Goal: Check status: Check status

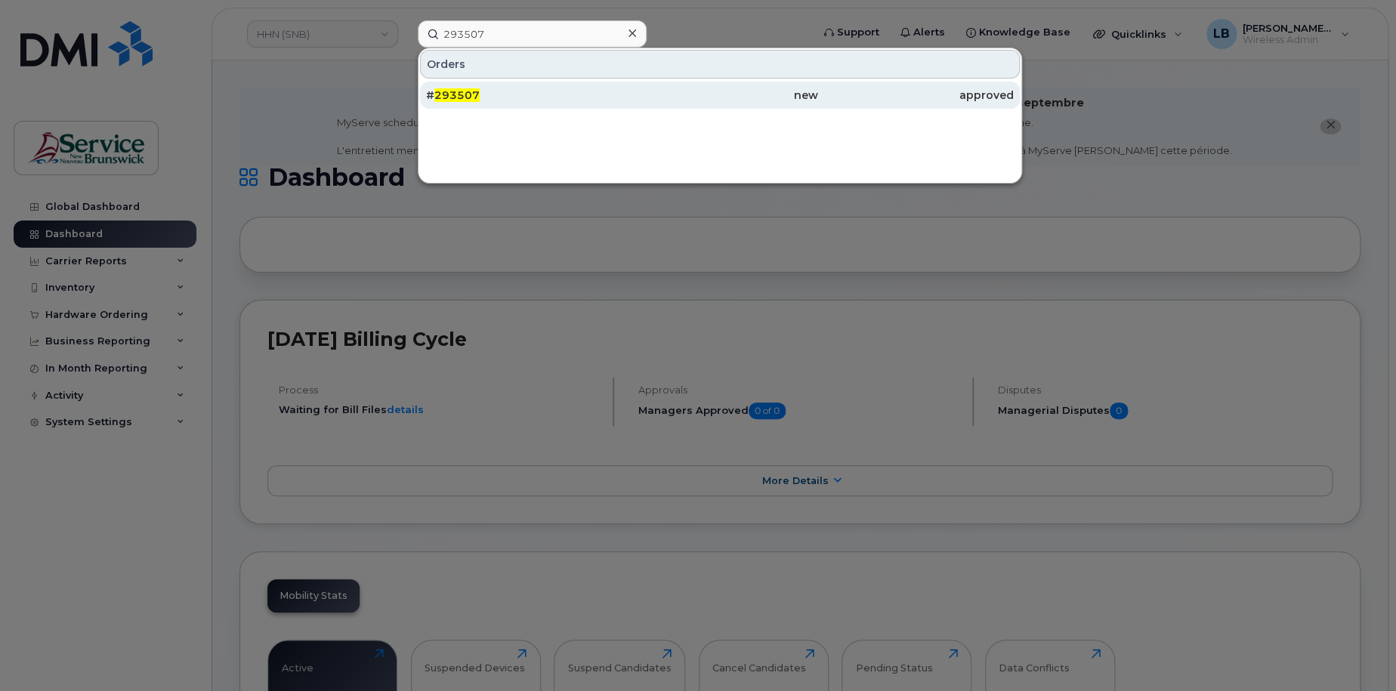
type input "293507"
click at [539, 94] on div "# 293507" at bounding box center [524, 95] width 196 height 15
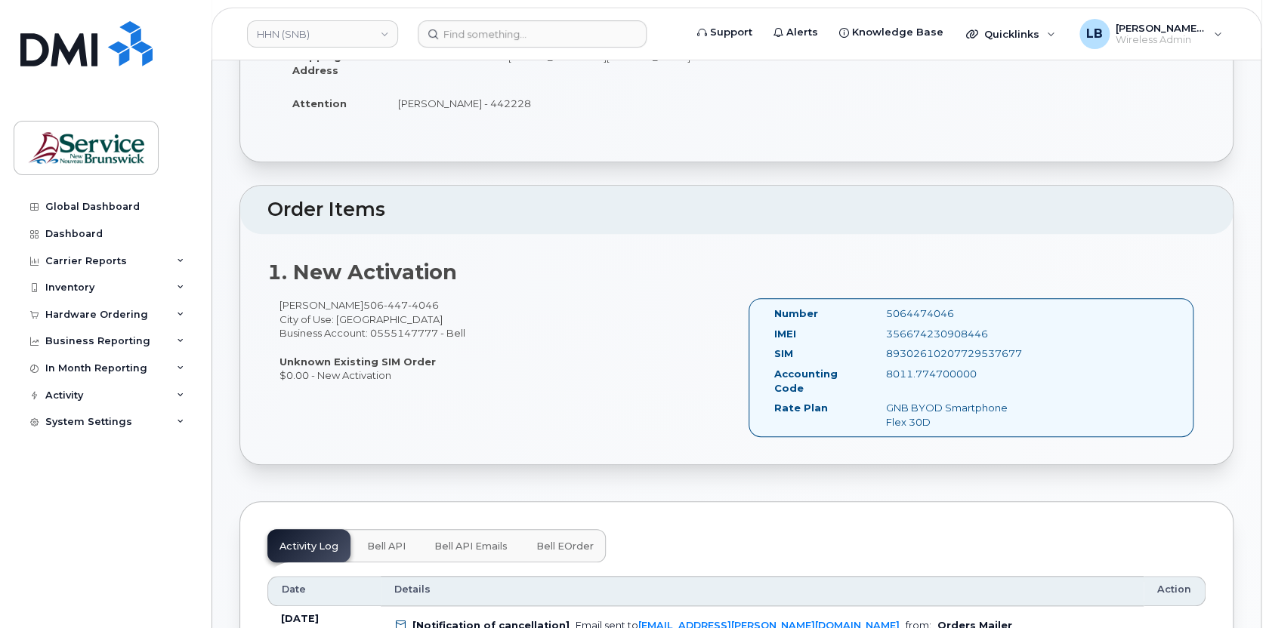
scroll to position [137, 0]
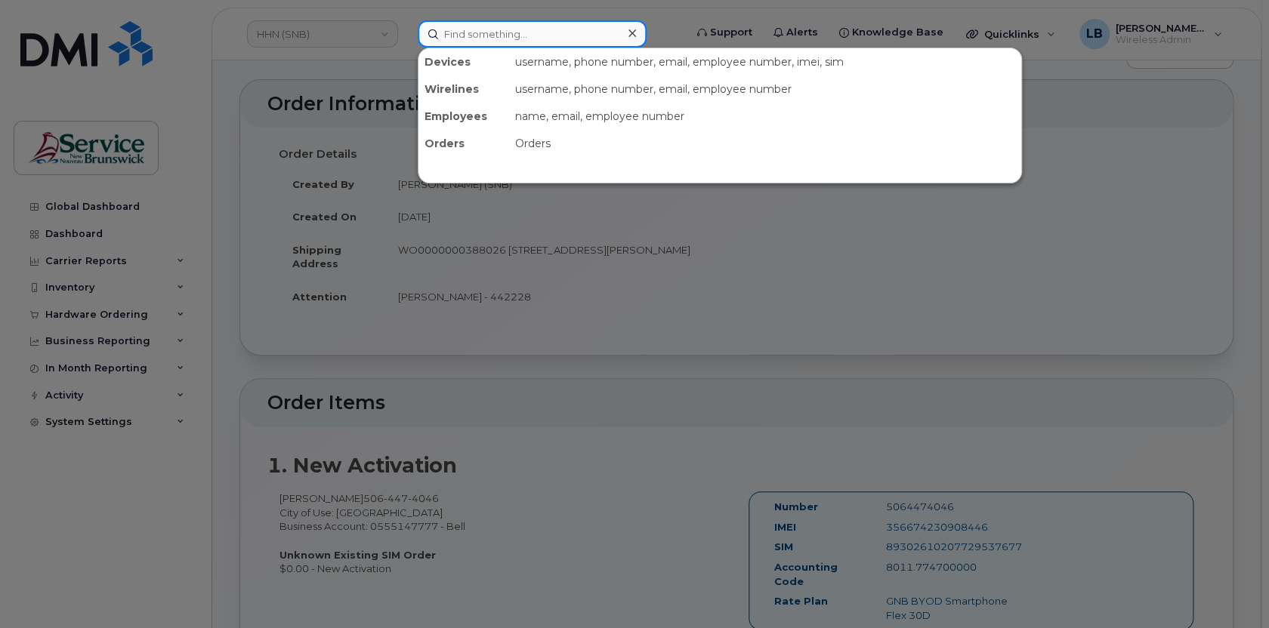
click at [534, 36] on input at bounding box center [532, 33] width 229 height 27
paste input "298800"
type input "298800"
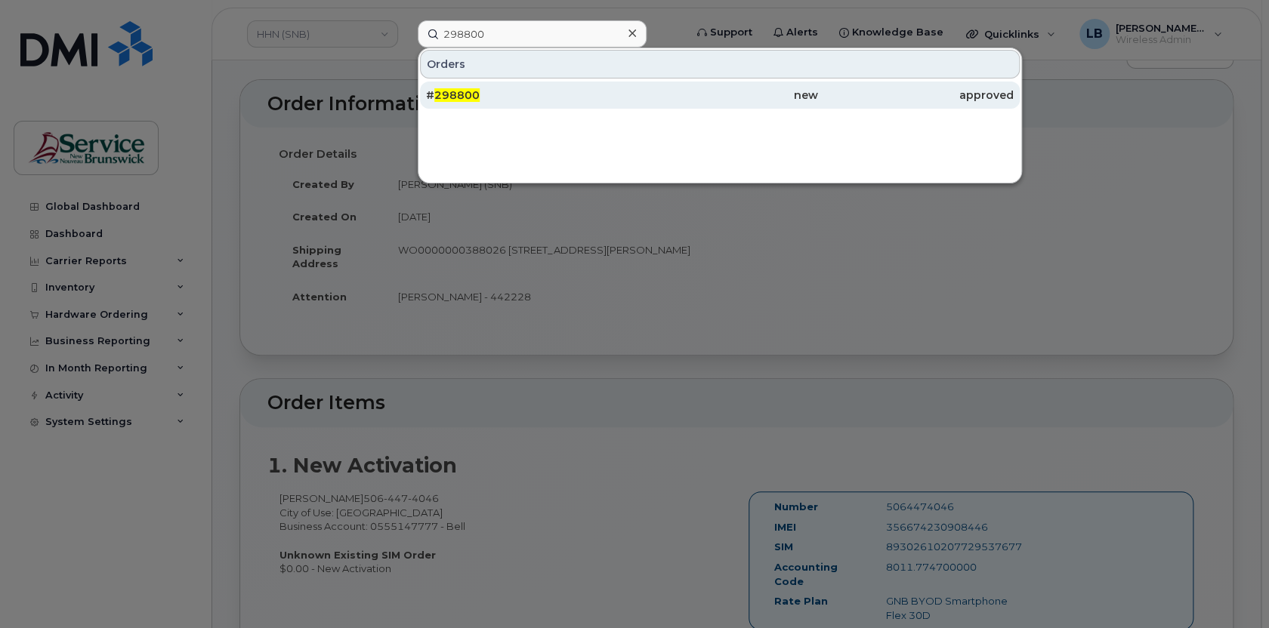
click at [455, 85] on div "# 298800" at bounding box center [524, 95] width 196 height 27
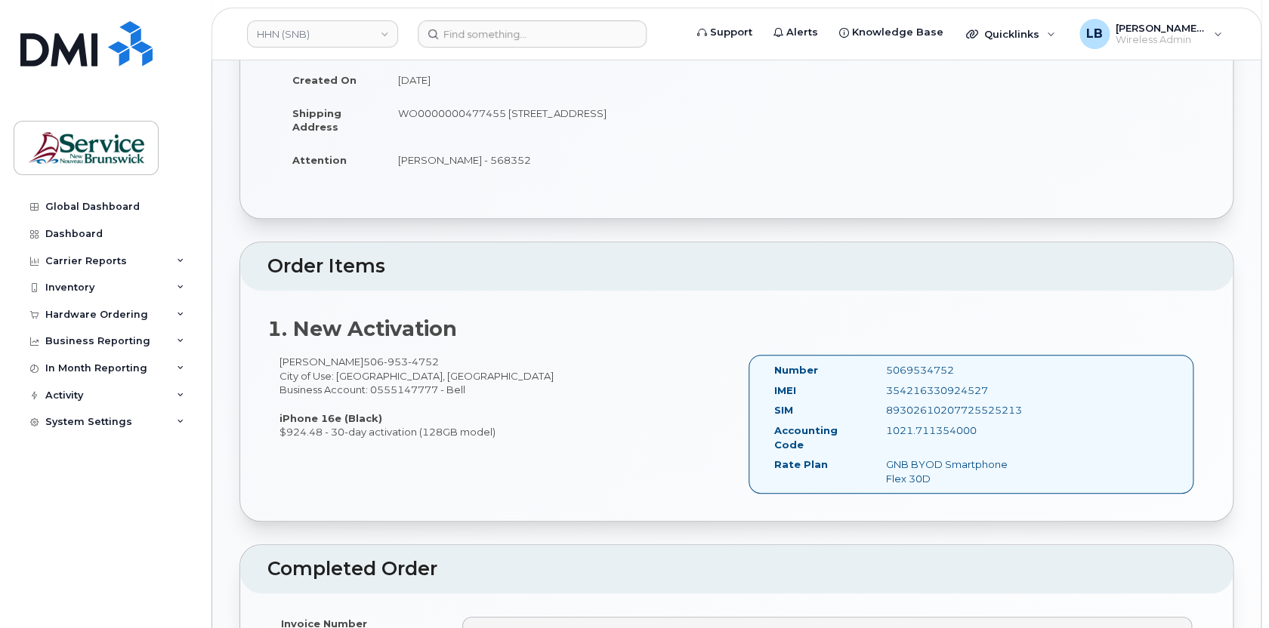
scroll to position [274, 0]
click at [916, 365] on div "5069534752" at bounding box center [953, 370] width 156 height 14
copy div "5069534752"
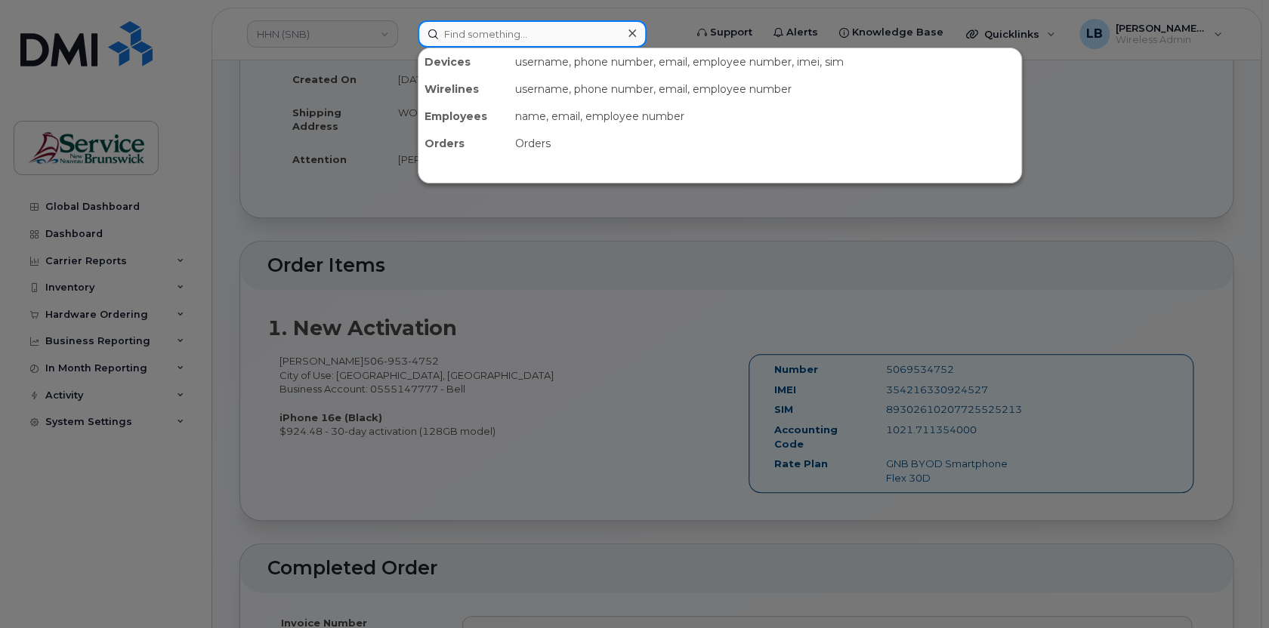
click at [514, 40] on input at bounding box center [532, 33] width 229 height 27
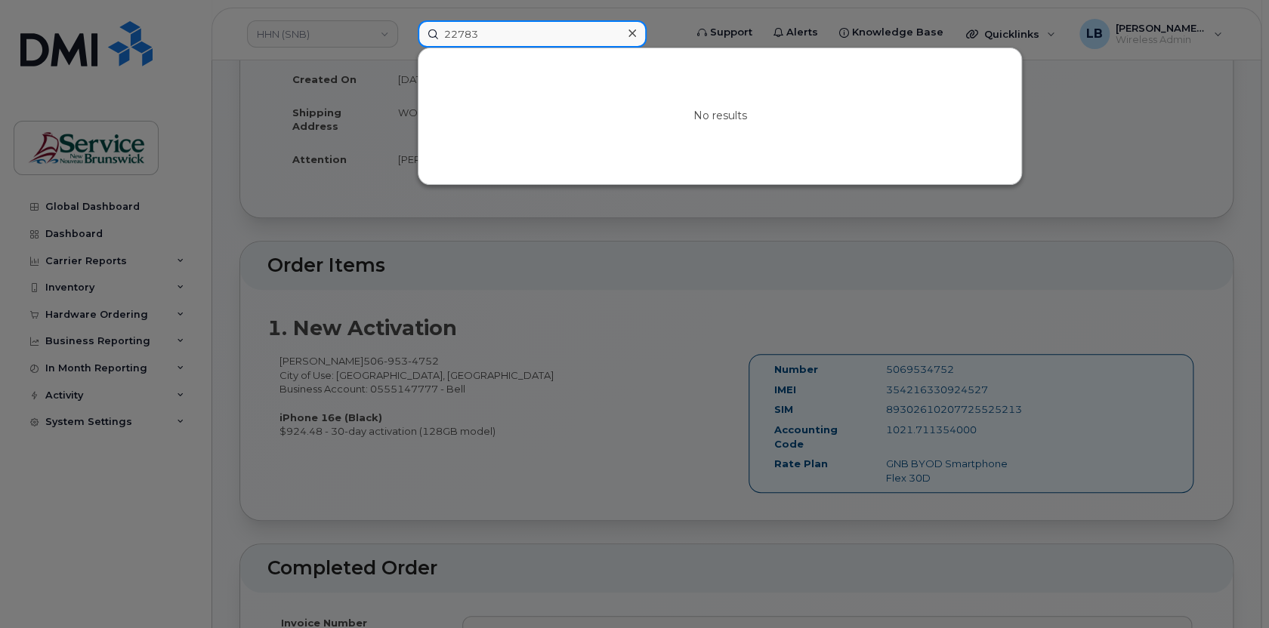
drag, startPoint x: 491, startPoint y: 30, endPoint x: 400, endPoint y: 29, distance: 91.4
click at [406, 29] on div "22783 No results" at bounding box center [546, 33] width 281 height 27
click at [1144, 211] on div at bounding box center [634, 314] width 1269 height 628
click at [562, 40] on input "22783" at bounding box center [532, 33] width 229 height 27
drag, startPoint x: 562, startPoint y: 40, endPoint x: 472, endPoint y: 33, distance: 90.1
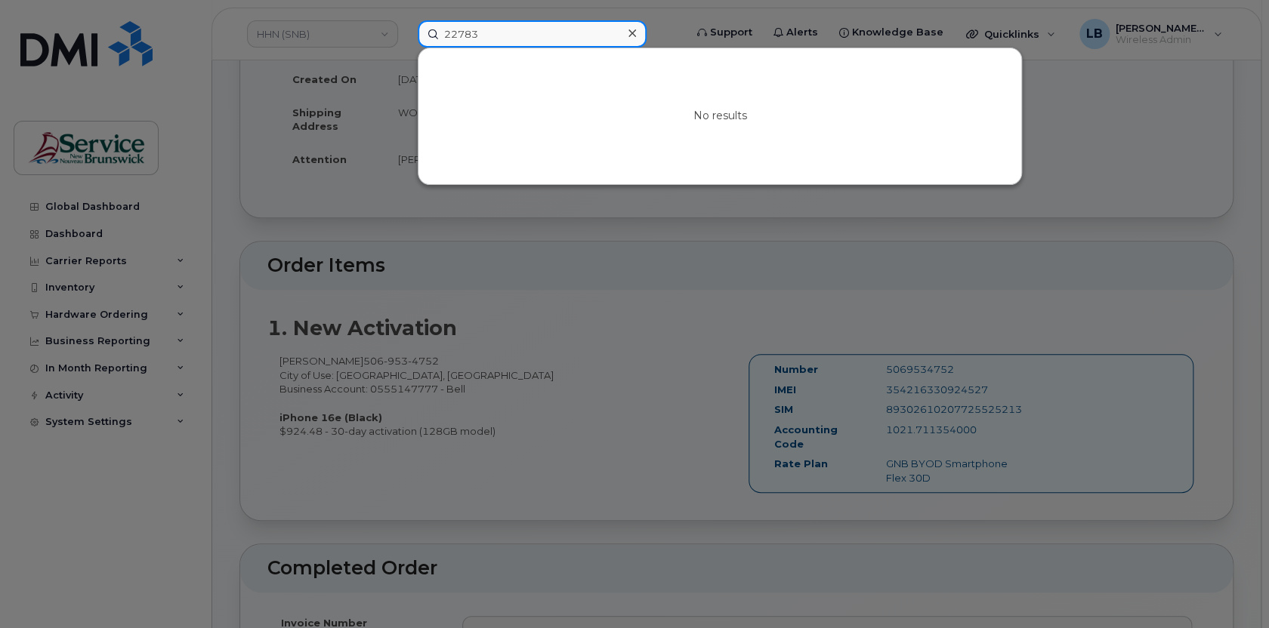
click at [472, 33] on input "22783" at bounding box center [532, 33] width 229 height 27
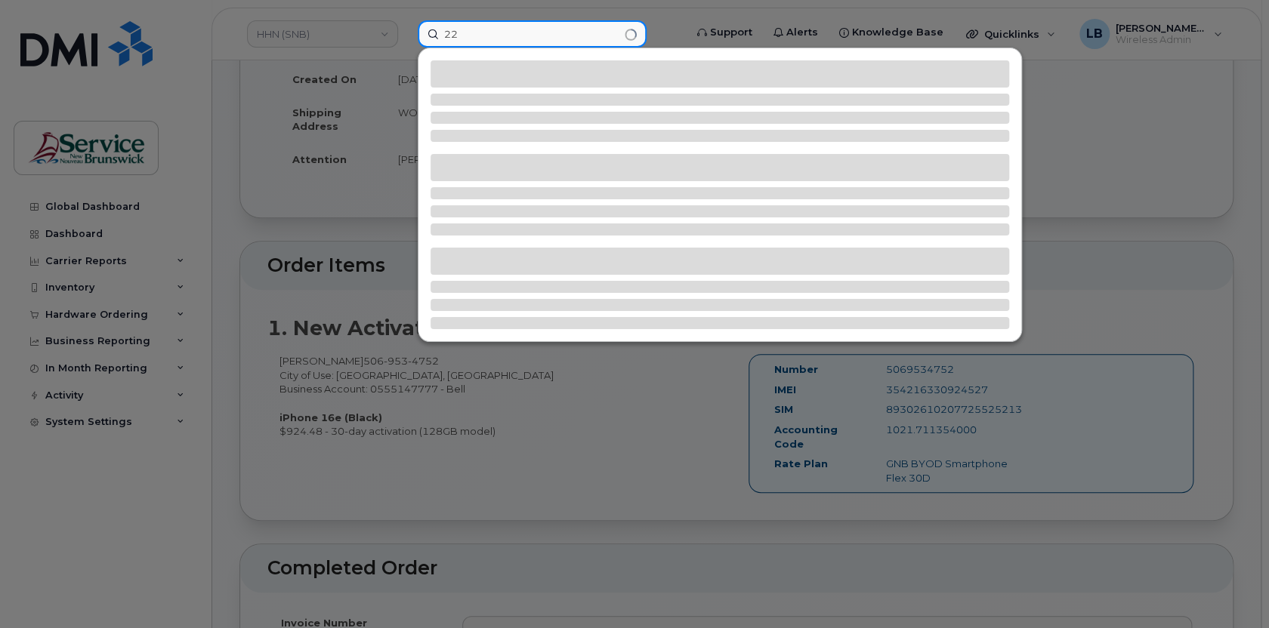
type input "2"
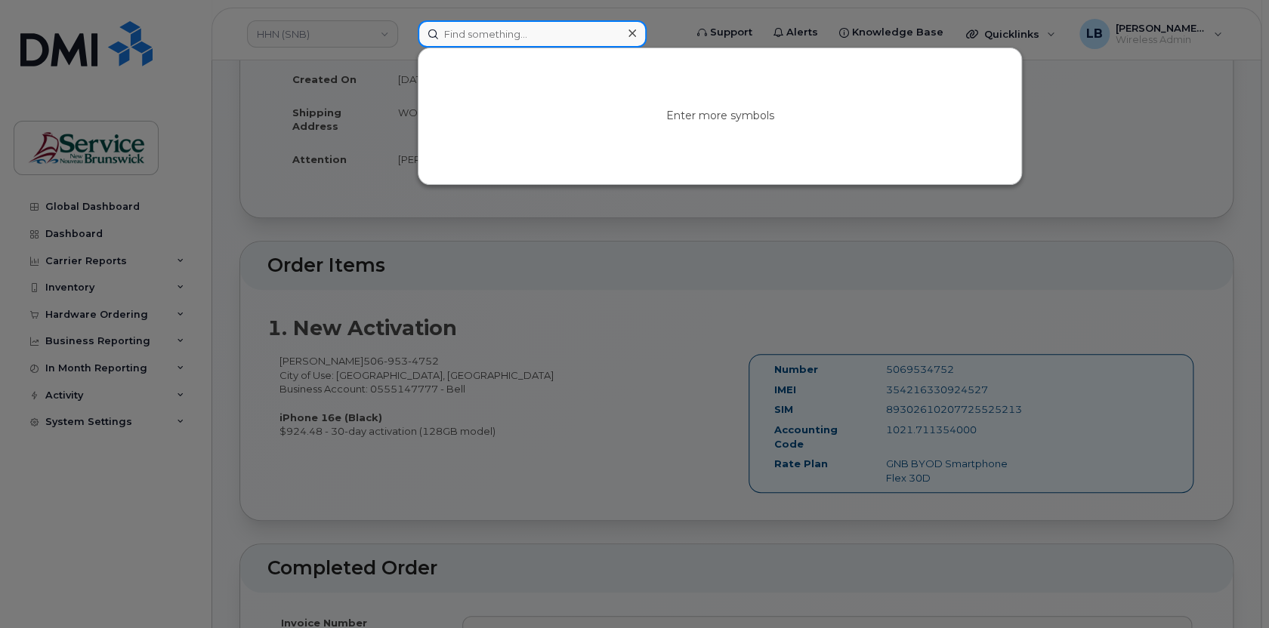
click at [523, 46] on input at bounding box center [532, 33] width 229 height 27
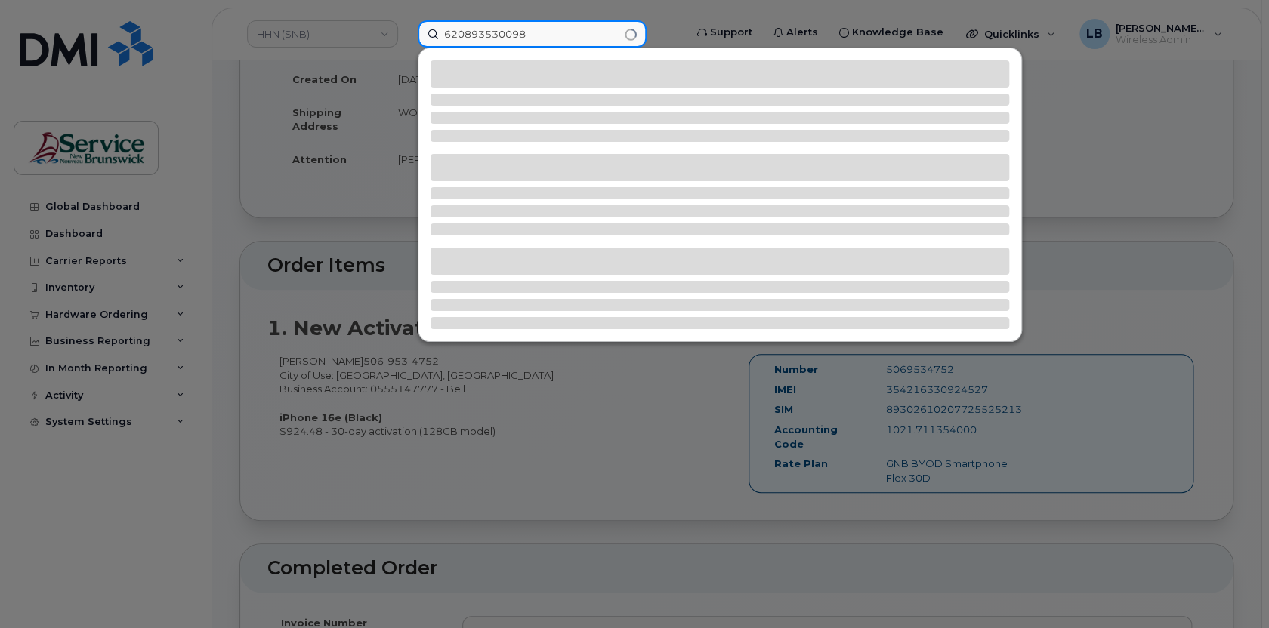
type input "620893530098"
